Goal: Transaction & Acquisition: Purchase product/service

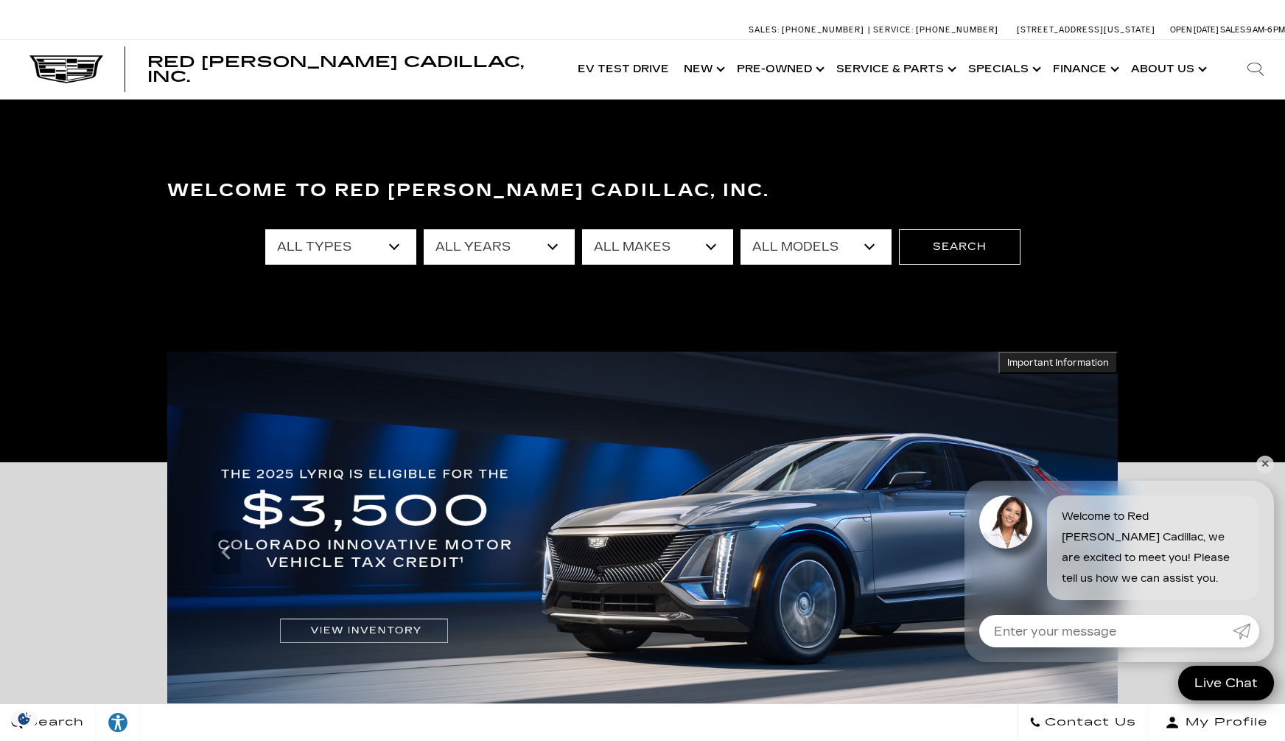
click at [391, 247] on select "All Types New Used Certified Used Demo" at bounding box center [340, 246] width 151 height 35
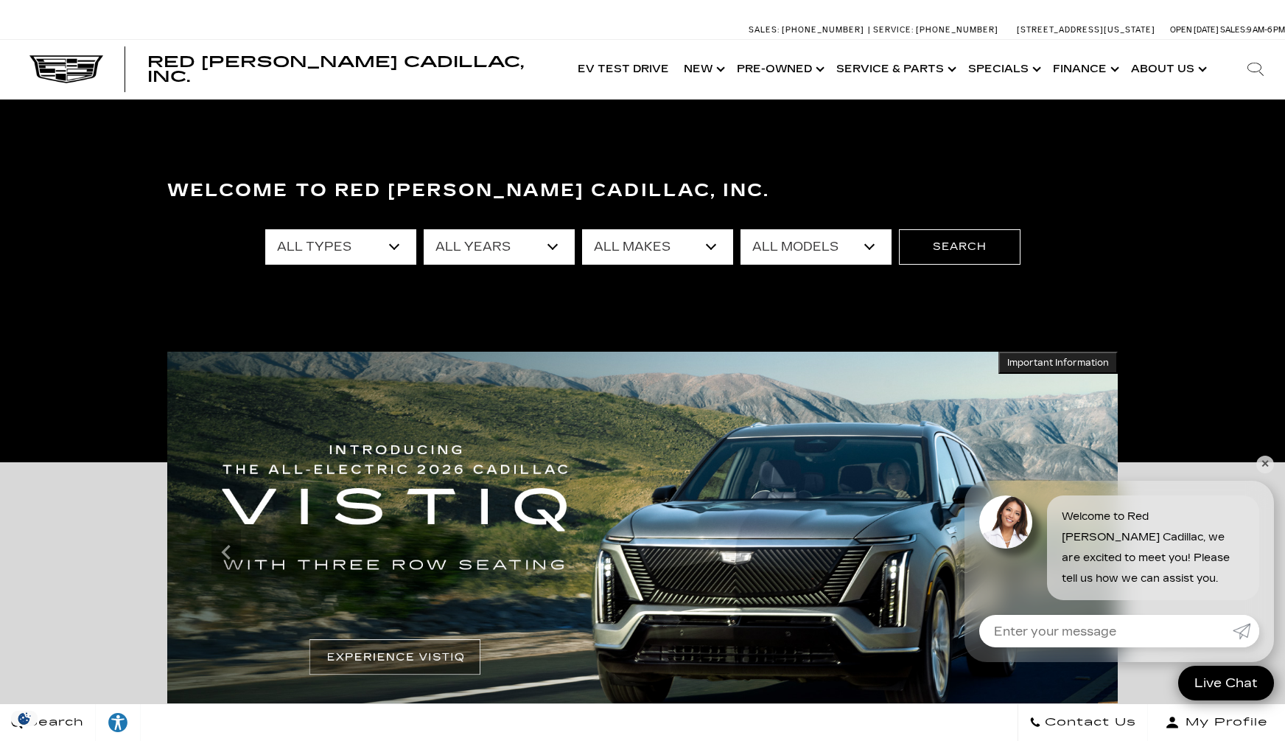
select select "Used"
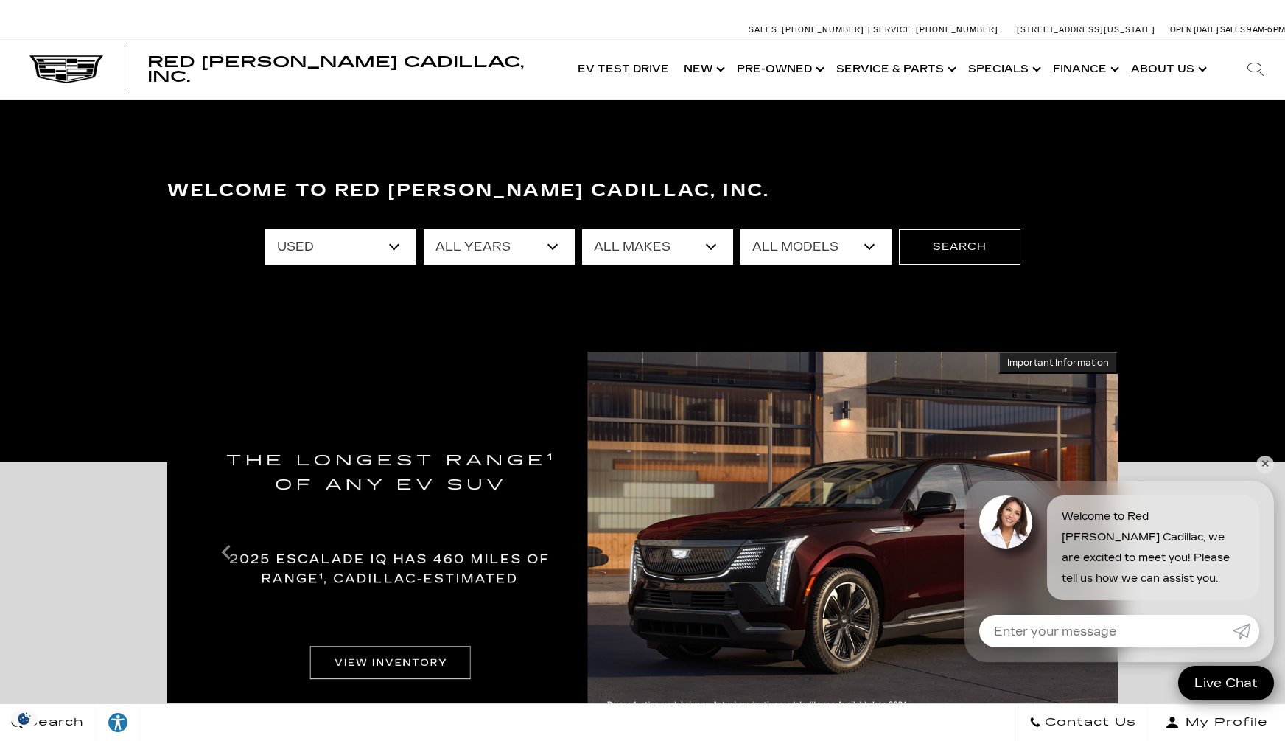
click at [650, 247] on select "All Makes Audi Cadillac Chevrolet Chrysler Ford GMC Lexus Mercedes-Benz Subaru …" at bounding box center [657, 246] width 151 height 35
select select "Chevrolet"
click at [791, 245] on select "All Models [US_STATE] Corvette Grand Sport" at bounding box center [816, 246] width 151 height 35
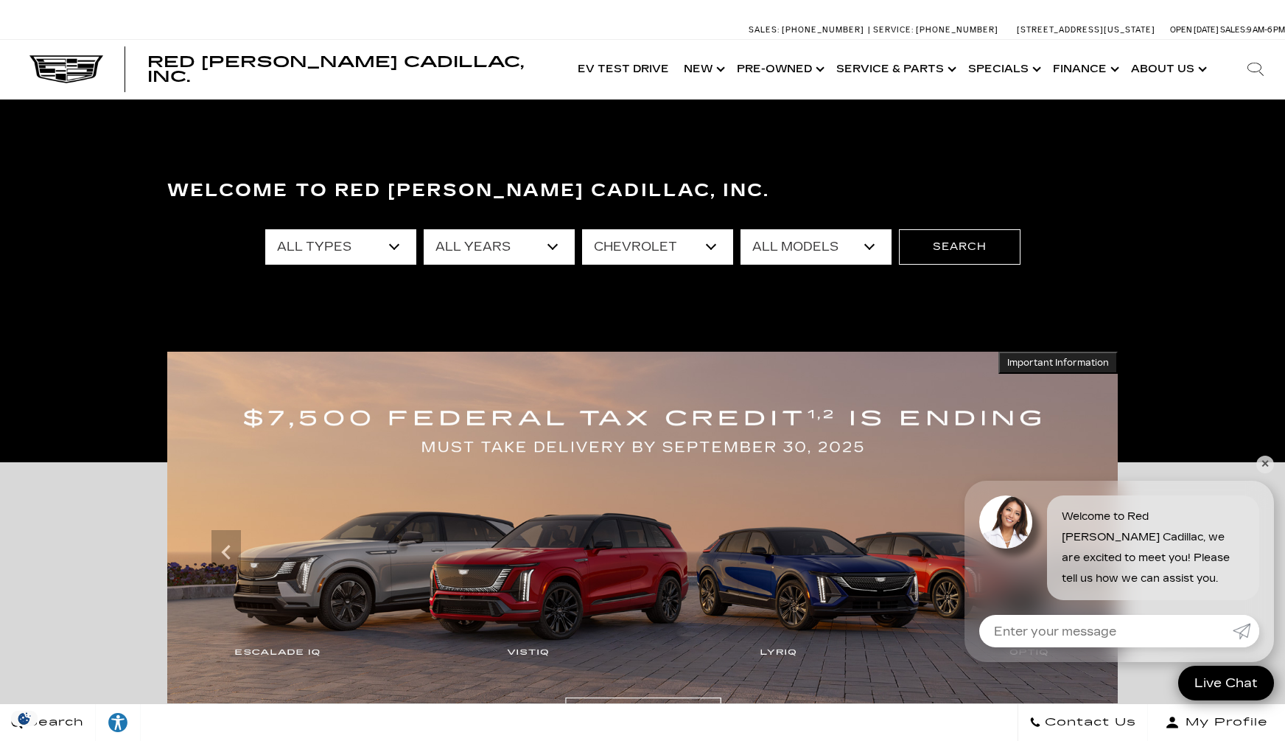
select select "Corvette Grand Sport"
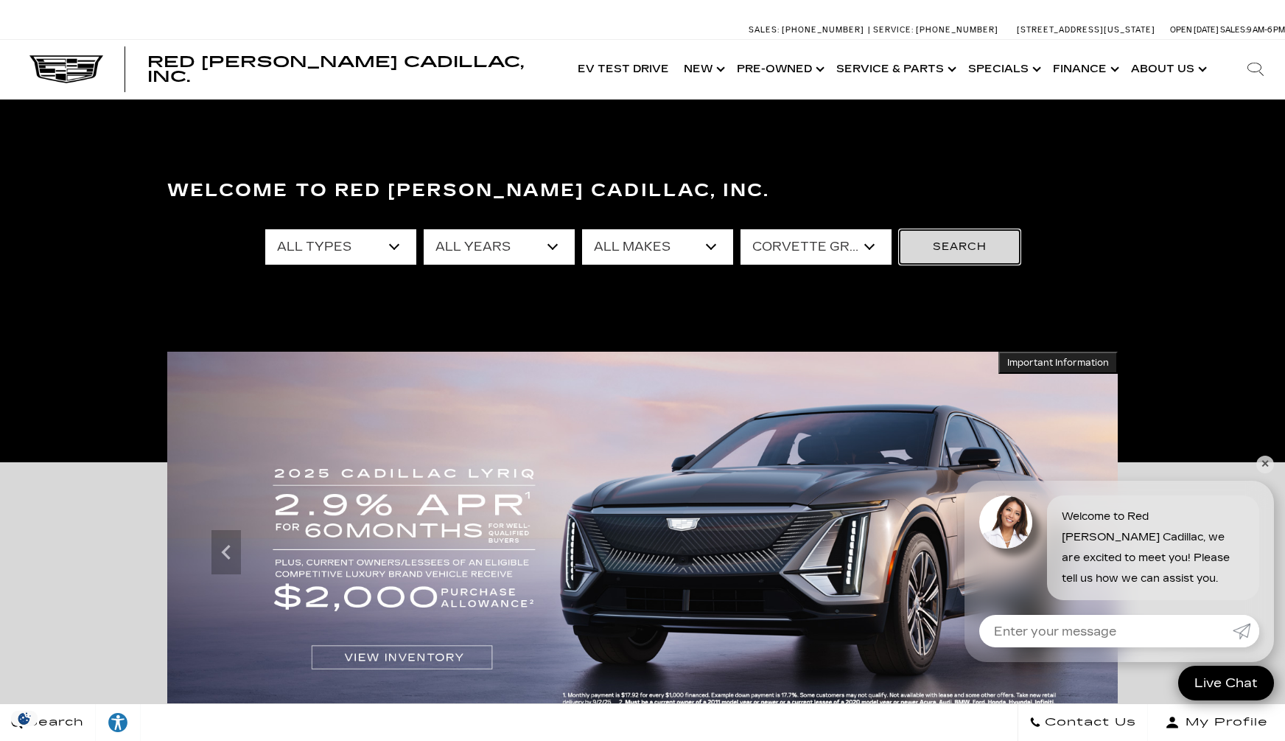
click at [979, 247] on button "Search" at bounding box center [960, 246] width 122 height 35
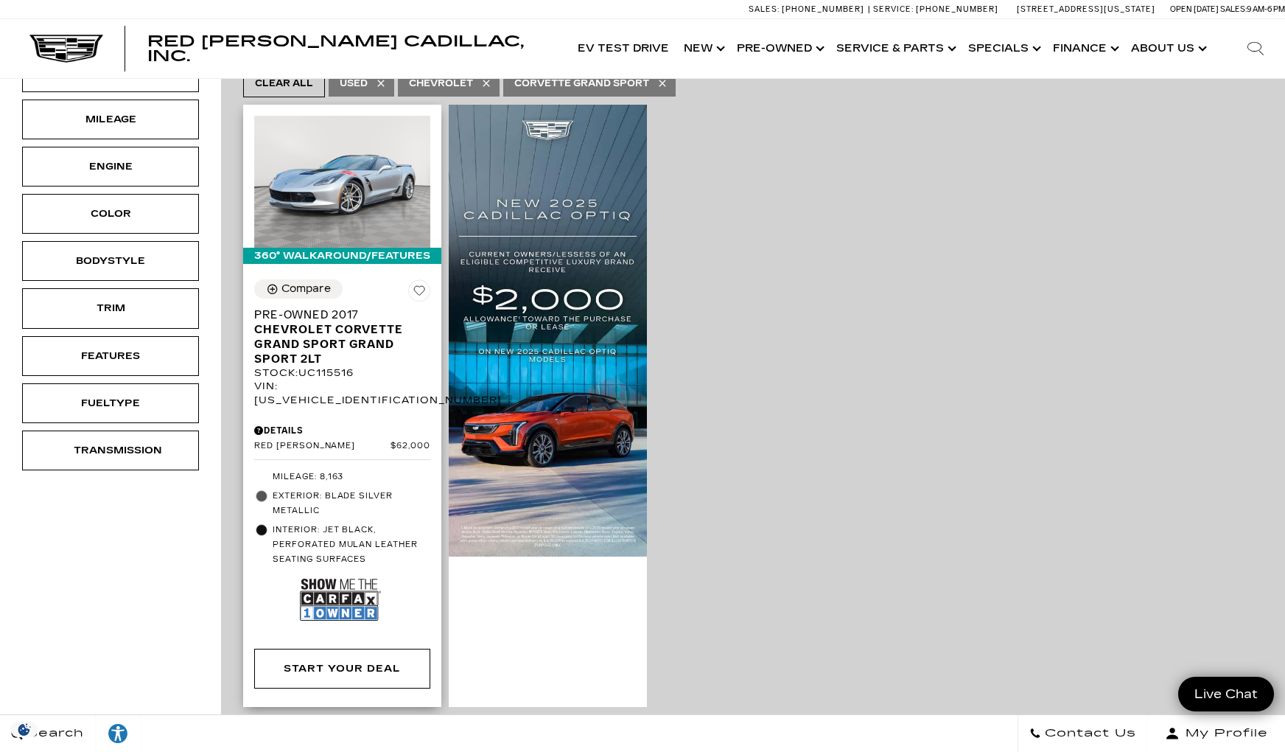
scroll to position [338, 0]
click at [327, 321] on span "Chevrolet Corvette Grand Sport Grand Sport 2LT" at bounding box center [336, 343] width 165 height 44
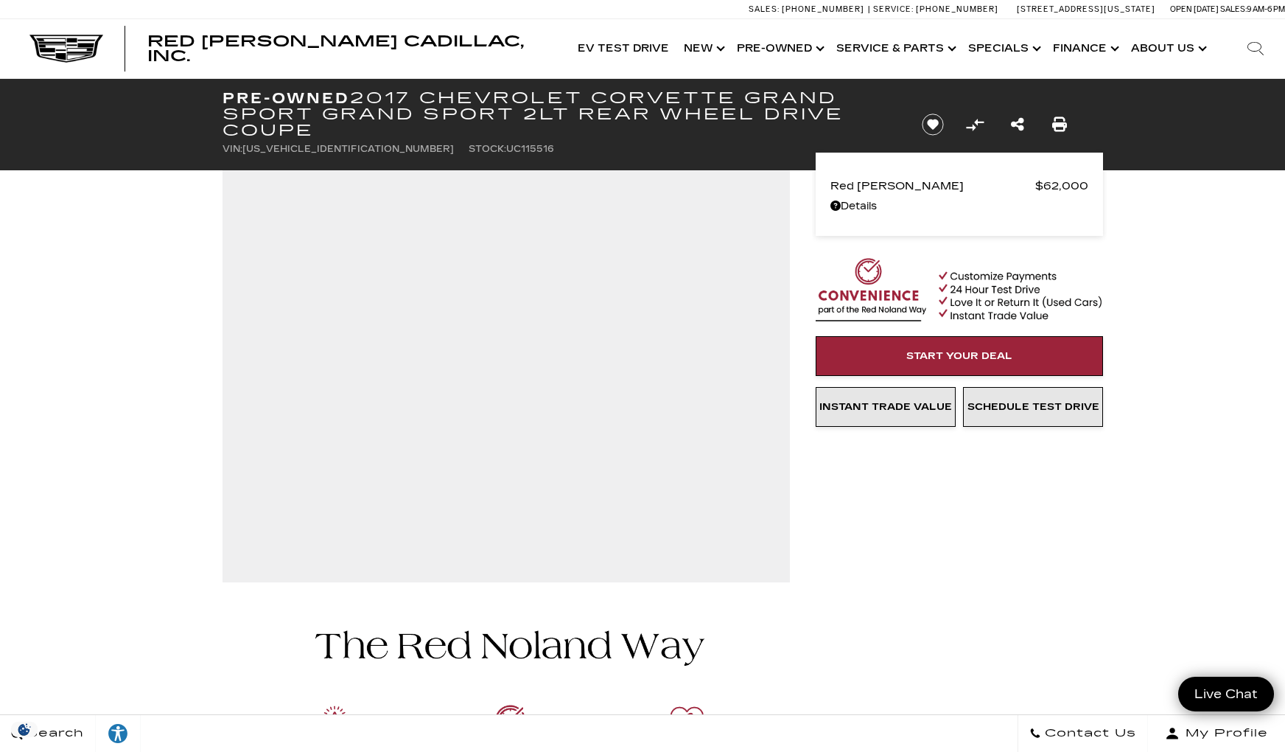
drag, startPoint x: 245, startPoint y: 150, endPoint x: 349, endPoint y: 150, distance: 103.2
click at [349, 150] on ul "VIN: 1G1YX2D74H5115516 Stock: UC115516" at bounding box center [560, 149] width 674 height 21
copy span "[US_VEHICLE_IDENTIFICATION_NUMBER]"
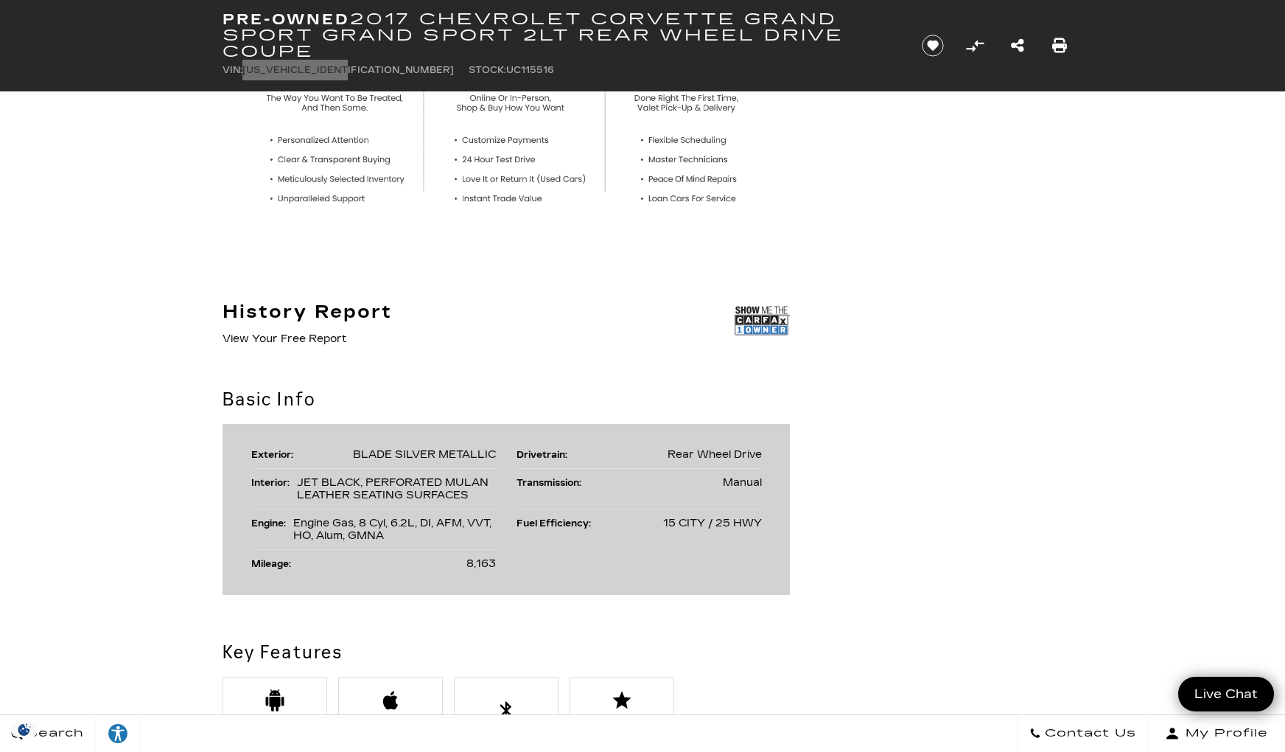
scroll to position [674, 0]
